Goal: Information Seeking & Learning: Learn about a topic

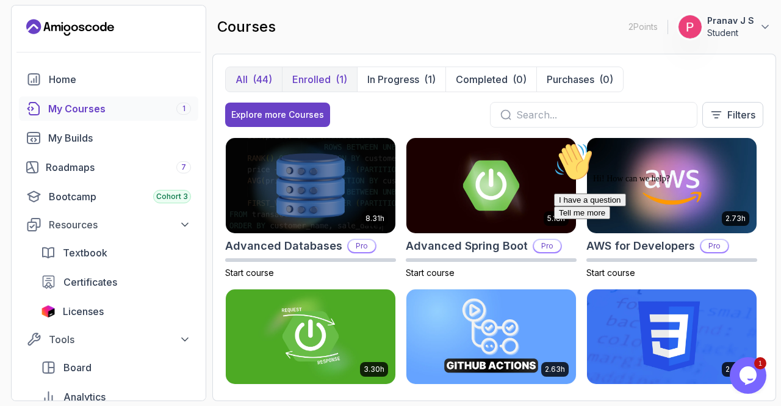
click at [318, 72] on p "Enrolled" at bounding box center [311, 79] width 38 height 15
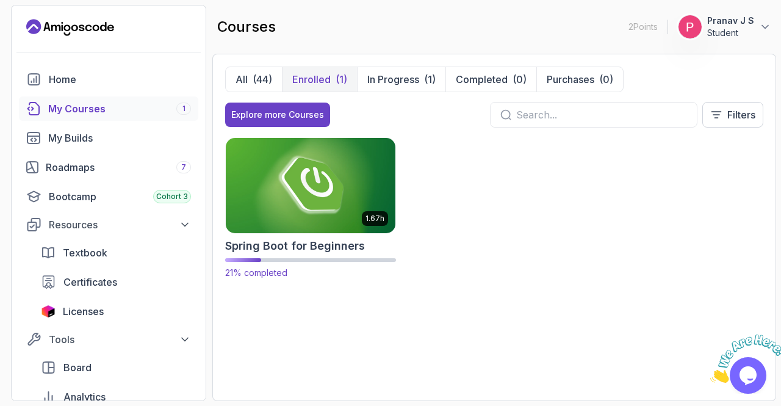
click at [270, 160] on img at bounding box center [310, 184] width 178 height 99
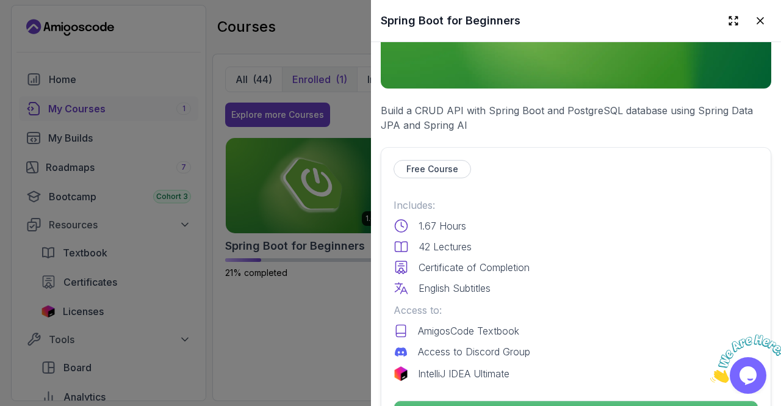
scroll to position [488, 0]
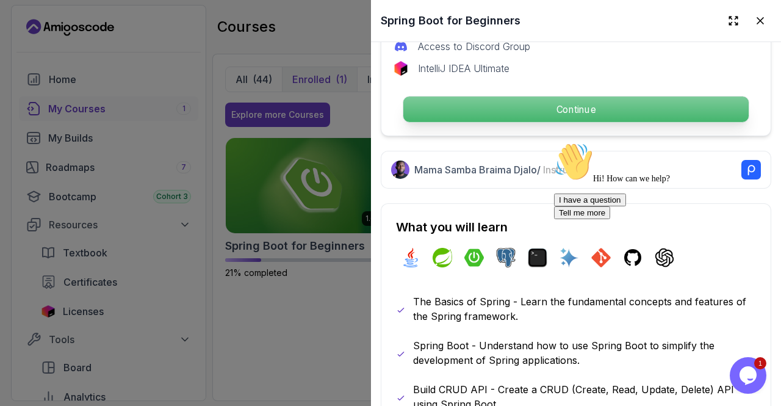
click at [543, 116] on div "Continue" at bounding box center [575, 109] width 365 height 28
click at [555, 103] on p "Continue" at bounding box center [575, 109] width 345 height 26
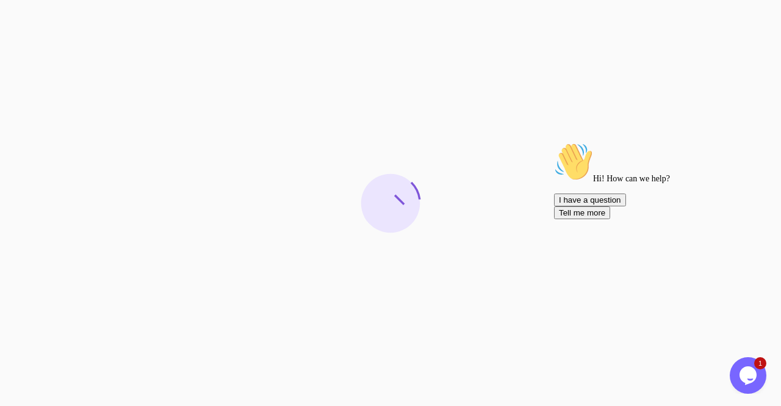
click at [554, 142] on icon "Chat attention grabber" at bounding box center [554, 142] width 0 height 0
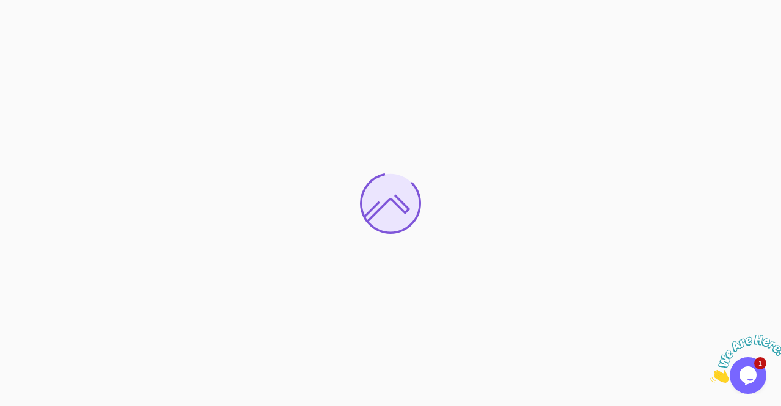
click at [710, 374] on icon "Close" at bounding box center [710, 379] width 0 height 10
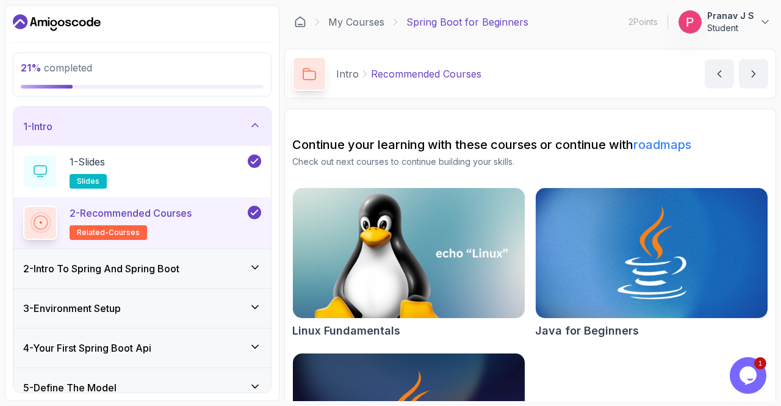
click at [261, 125] on icon at bounding box center [255, 125] width 12 height 12
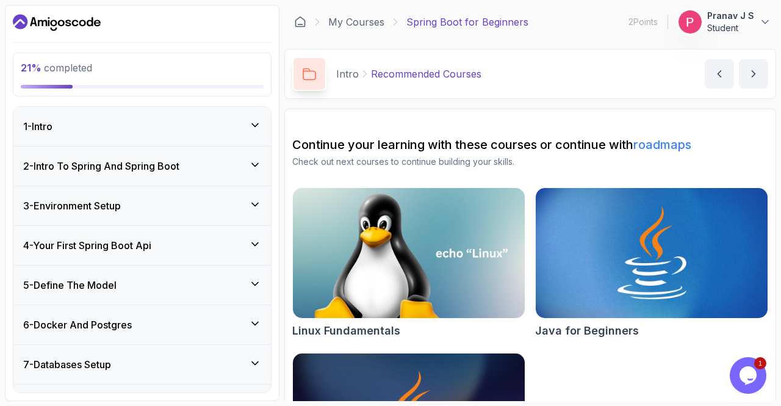
click at [253, 164] on icon at bounding box center [255, 165] width 12 height 12
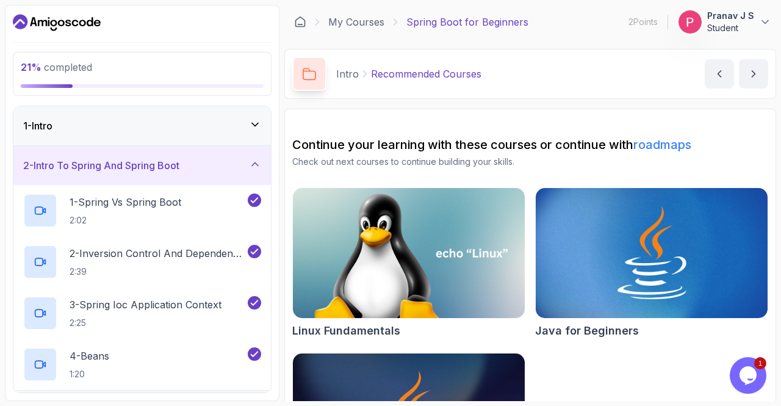
click at [253, 164] on icon at bounding box center [255, 164] width 6 height 3
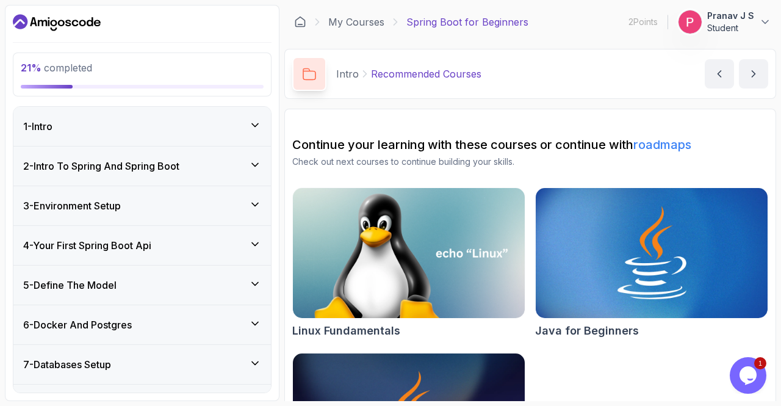
click at [253, 195] on div "3 - Environment Setup" at bounding box center [141, 205] width 257 height 39
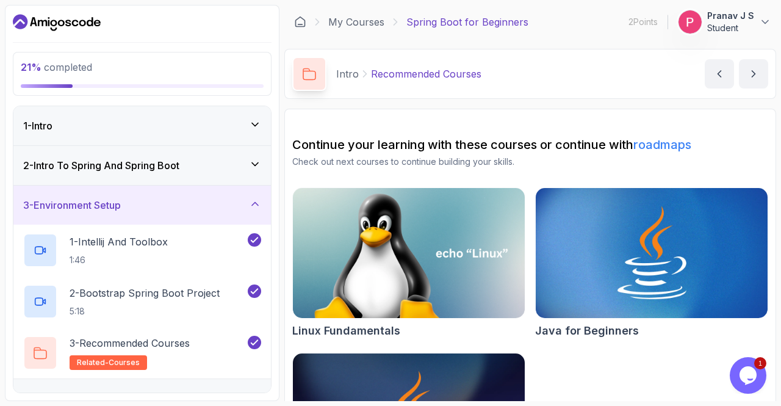
click at [255, 207] on icon at bounding box center [255, 204] width 12 height 12
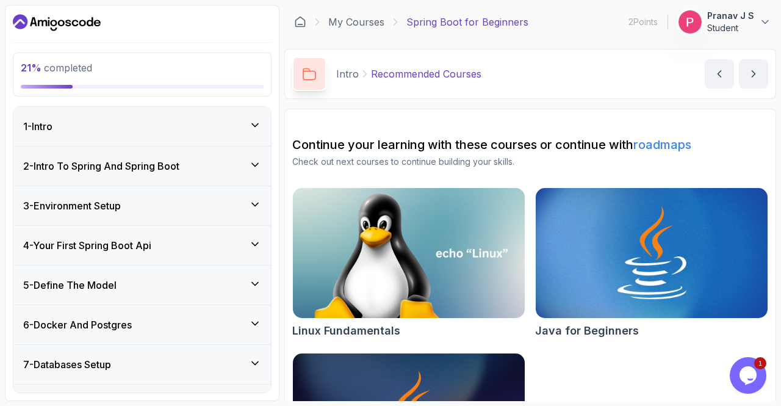
click at [254, 241] on icon at bounding box center [255, 244] width 12 height 12
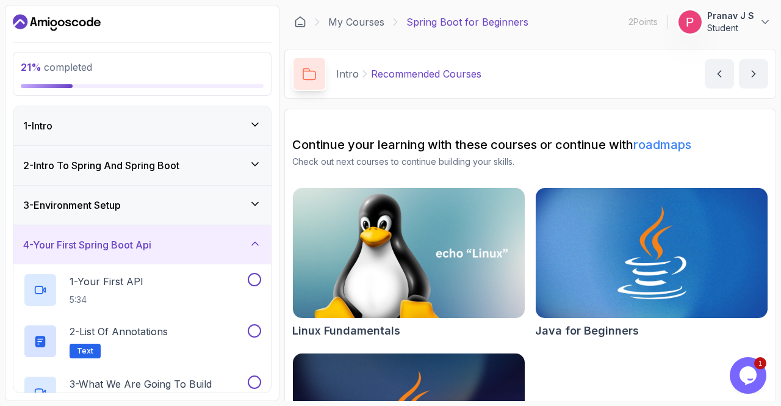
click at [254, 241] on icon at bounding box center [255, 243] width 12 height 12
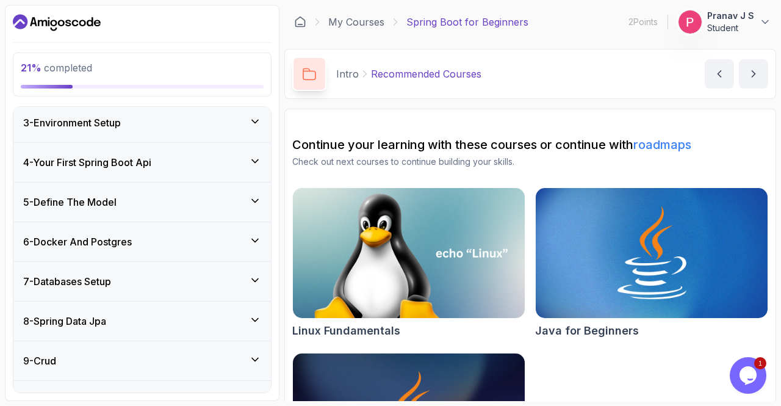
scroll to position [63, 0]
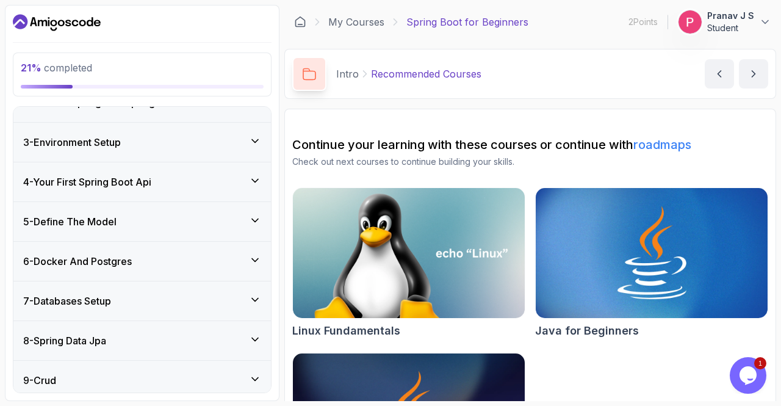
click at [260, 174] on icon at bounding box center [255, 180] width 12 height 12
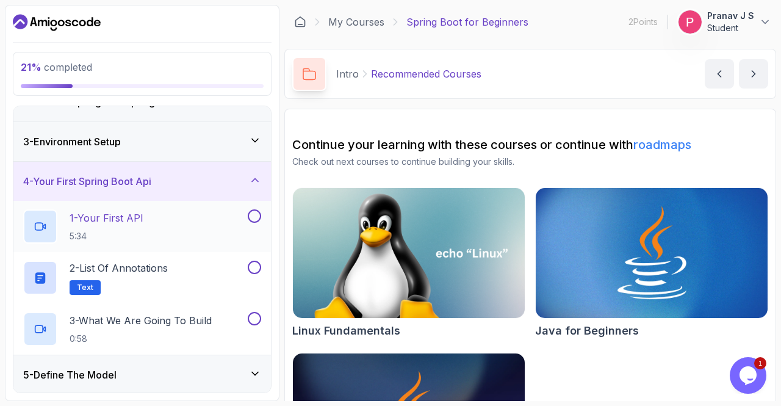
click at [96, 215] on p "1 - Your First API" at bounding box center [107, 217] width 74 height 15
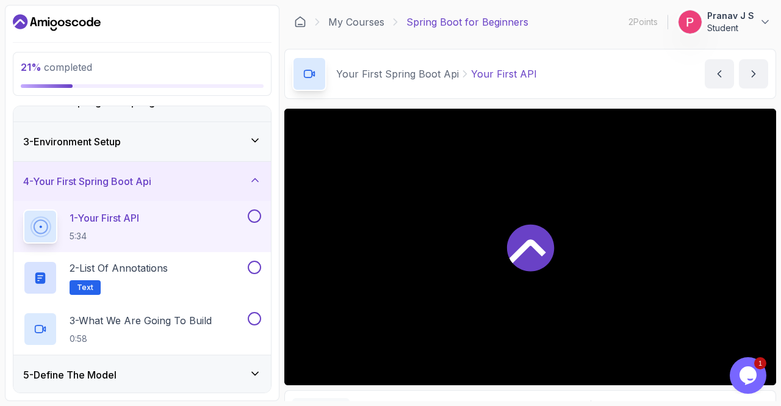
click at [256, 179] on icon at bounding box center [255, 180] width 6 height 3
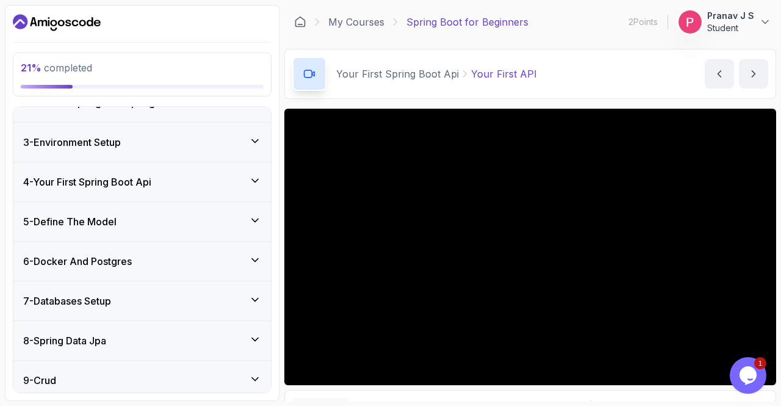
click at [753, 378] on icon "Chat widget" at bounding box center [747, 375] width 17 height 18
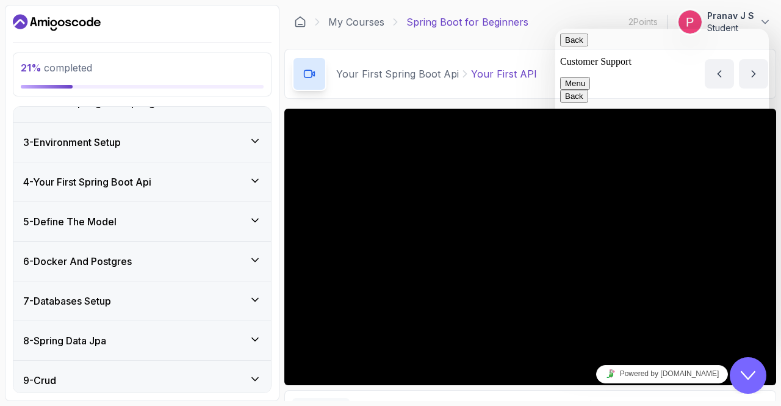
click at [753, 378] on icon "Close Chat This icon closes the chat window." at bounding box center [748, 375] width 15 height 15
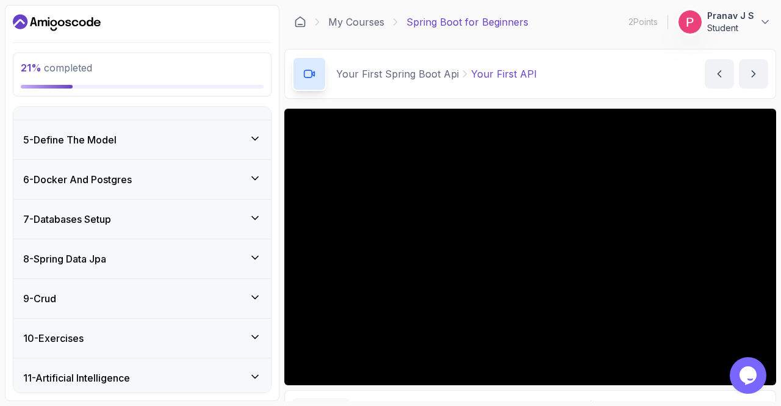
scroll to position [185, 0]
